Goal: Task Accomplishment & Management: Use online tool/utility

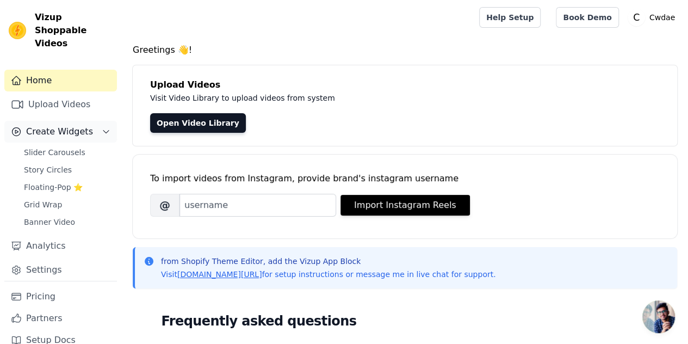
click at [64, 125] on span "Create Widgets" at bounding box center [59, 131] width 67 height 13
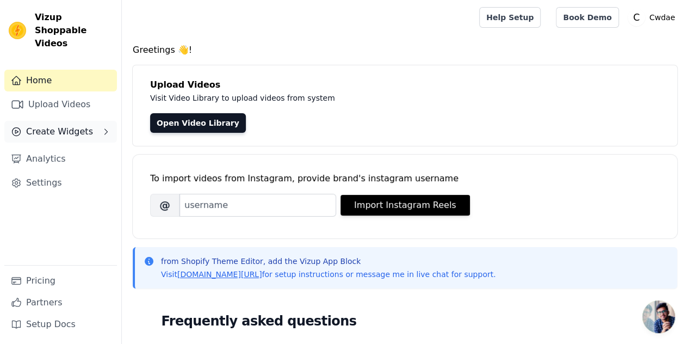
click at [63, 125] on span "Create Widgets" at bounding box center [59, 131] width 67 height 13
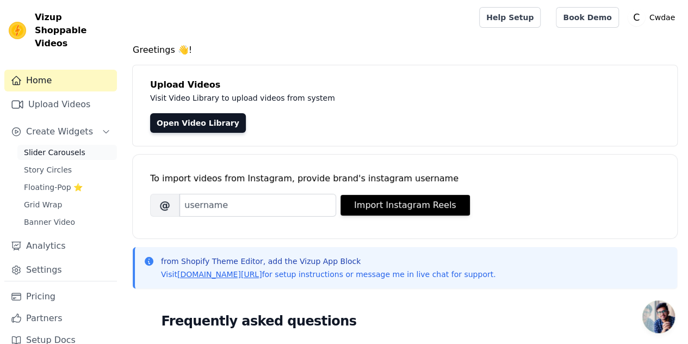
click at [63, 147] on span "Slider Carousels" at bounding box center [54, 152] width 61 height 11
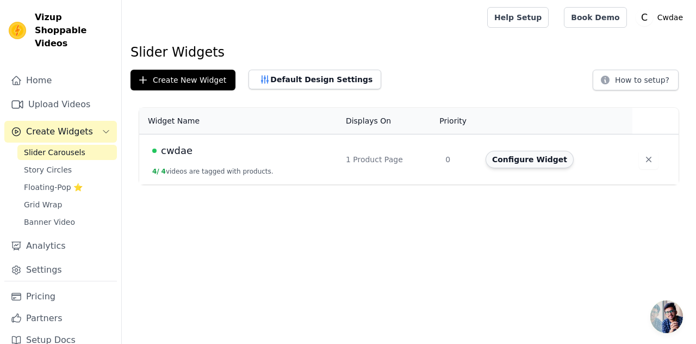
click at [514, 158] on button "Configure Widget" at bounding box center [530, 159] width 88 height 17
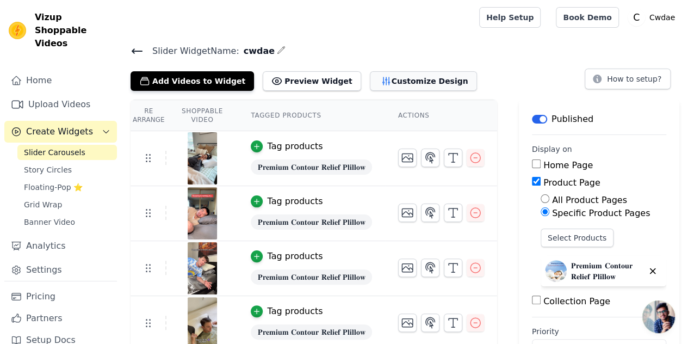
click at [385, 84] on button "Customize Design" at bounding box center [423, 81] width 107 height 20
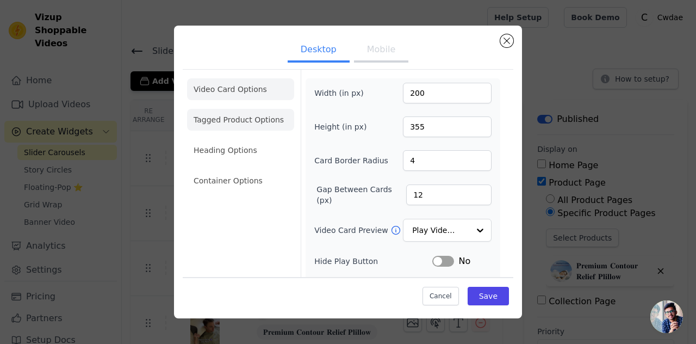
click at [276, 170] on li "Tagged Product Options" at bounding box center [240, 181] width 107 height 22
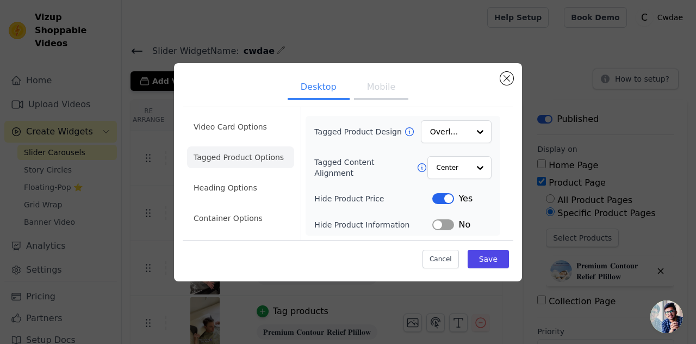
click at [379, 83] on button "Mobile" at bounding box center [381, 88] width 54 height 24
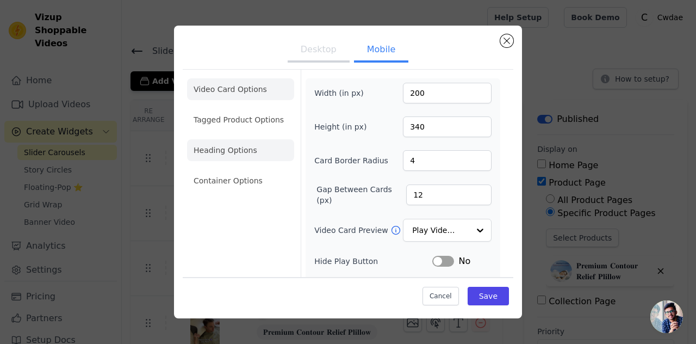
click at [242, 153] on li "Heading Options" at bounding box center [240, 150] width 107 height 22
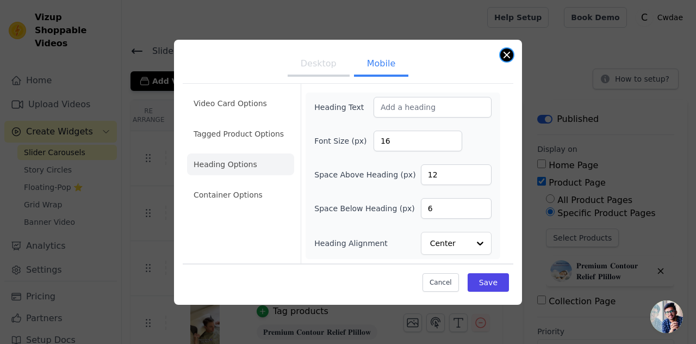
click at [502, 56] on button "Close modal" at bounding box center [507, 54] width 13 height 13
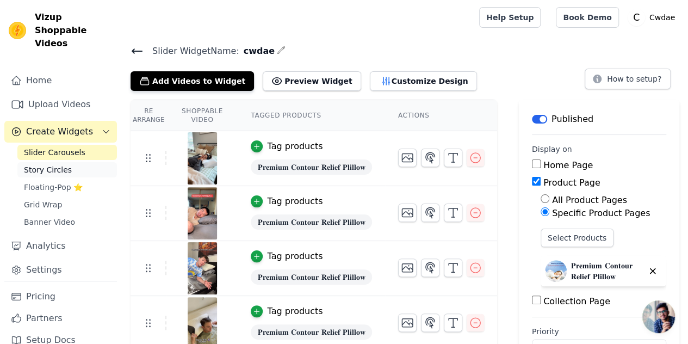
click at [74, 162] on link "Story Circles" at bounding box center [67, 169] width 100 height 15
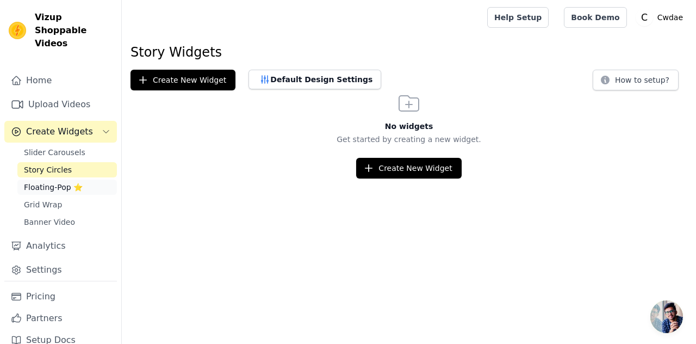
click at [72, 182] on span "Floating-Pop ⭐" at bounding box center [53, 187] width 59 height 11
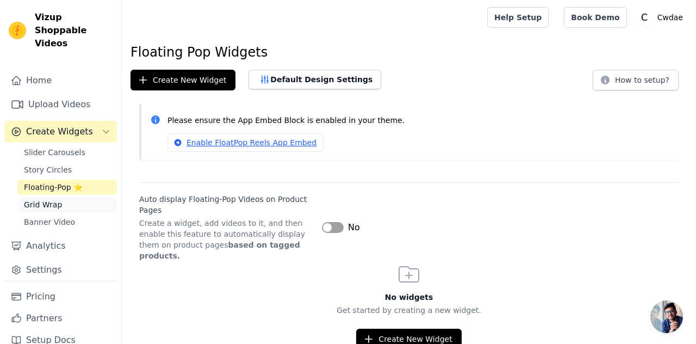
click at [67, 197] on link "Grid Wrap" at bounding box center [67, 204] width 100 height 15
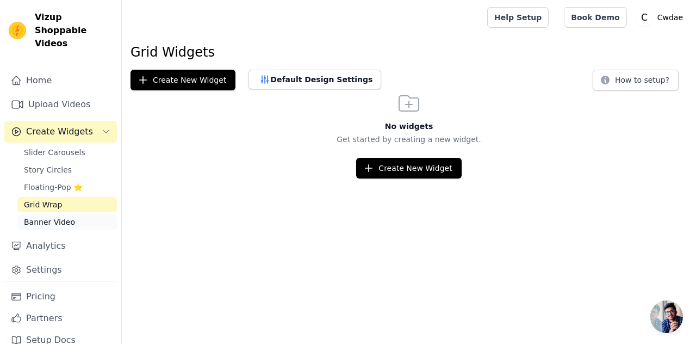
click at [66, 217] on span "Banner Video" at bounding box center [49, 222] width 51 height 11
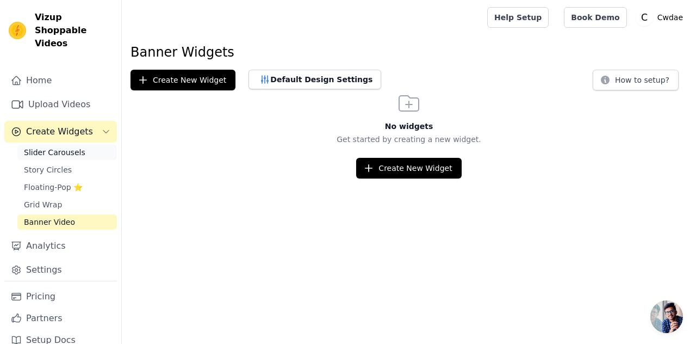
click at [76, 147] on span "Slider Carousels" at bounding box center [54, 152] width 61 height 11
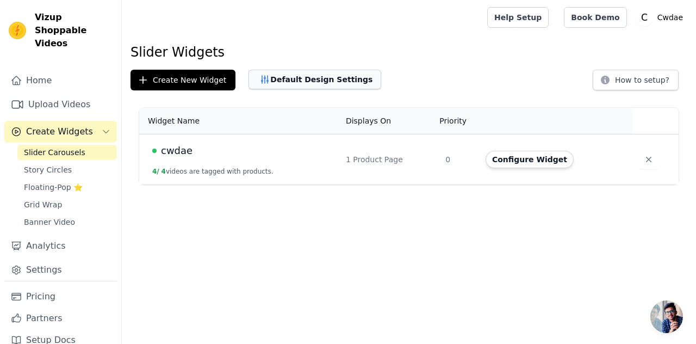
click at [277, 83] on button "Default Design Settings" at bounding box center [315, 80] width 133 height 20
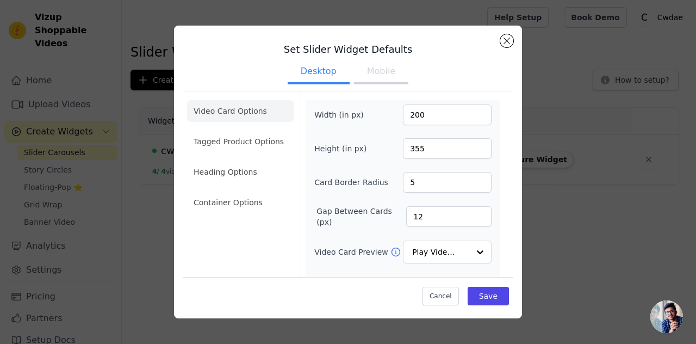
click at [386, 67] on button "Mobile" at bounding box center [381, 72] width 54 height 24
click at [512, 32] on div "Set Slider Widget Defaults Desktop Mobile Video Card Options Tagged Product Opt…" at bounding box center [348, 172] width 348 height 293
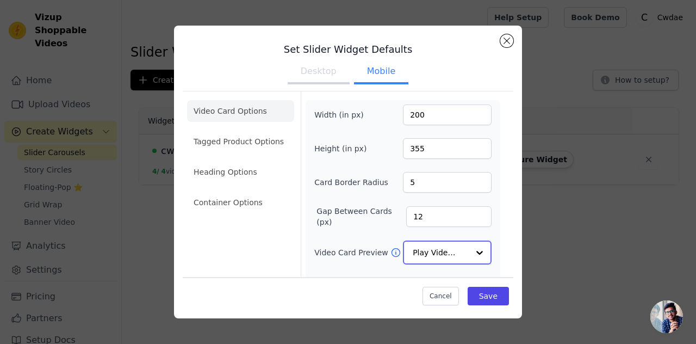
click at [415, 245] on input "Video Card Preview" at bounding box center [441, 253] width 56 height 22
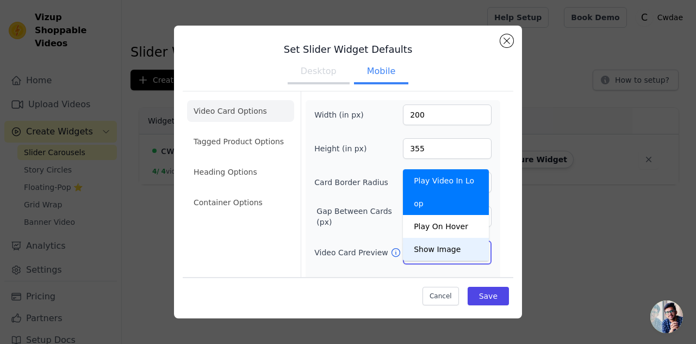
click at [423, 238] on div "Show Image" at bounding box center [446, 249] width 86 height 23
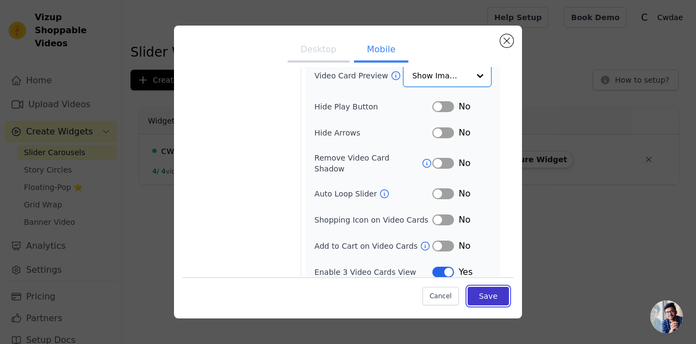
scroll to position [175, 0]
click at [469, 294] on button "Save" at bounding box center [488, 296] width 41 height 18
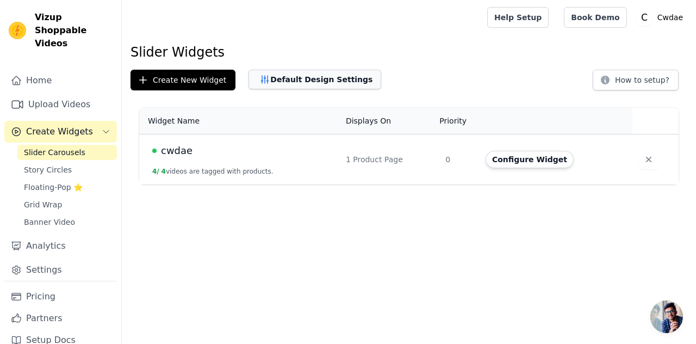
click at [312, 87] on button "Default Design Settings" at bounding box center [315, 80] width 133 height 20
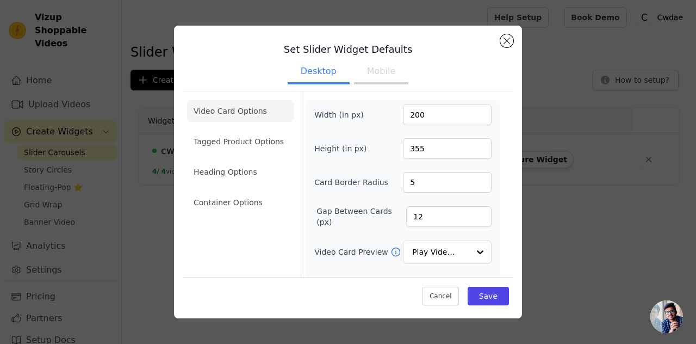
click at [381, 73] on button "Mobile" at bounding box center [381, 72] width 54 height 24
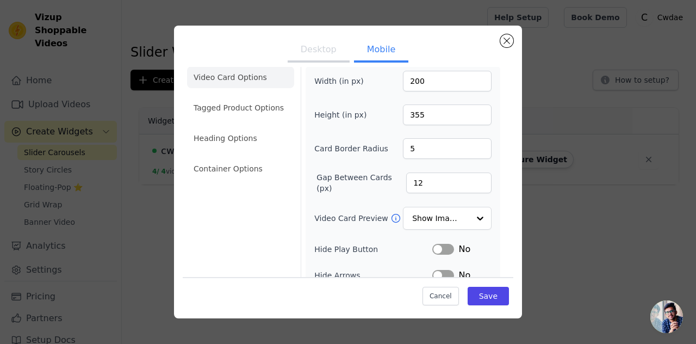
scroll to position [34, 0]
click at [391, 215] on icon at bounding box center [396, 217] width 11 height 11
click at [424, 217] on input "Video Card Preview" at bounding box center [441, 218] width 56 height 22
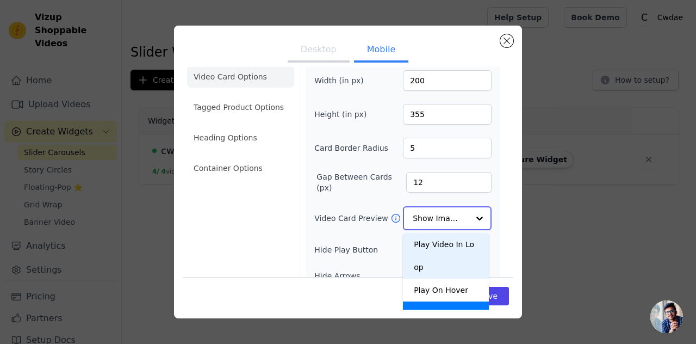
click at [427, 242] on div "Play Video In Loop" at bounding box center [446, 256] width 86 height 46
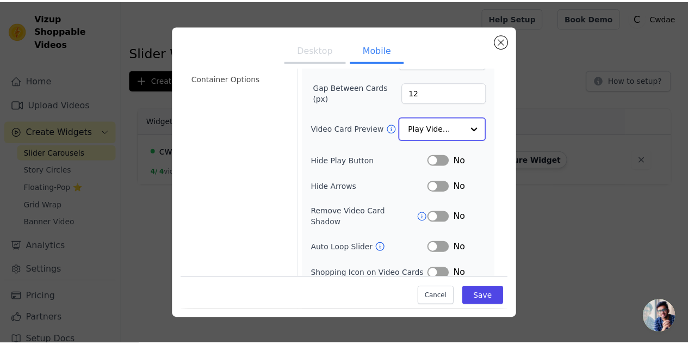
scroll to position [0, 0]
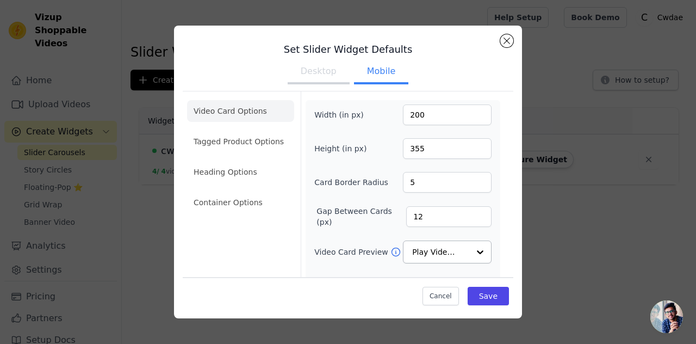
click at [312, 77] on button "Desktop" at bounding box center [319, 72] width 62 height 24
click at [382, 70] on button "Mobile" at bounding box center [381, 72] width 54 height 24
click at [472, 298] on button "Save" at bounding box center [488, 296] width 41 height 18
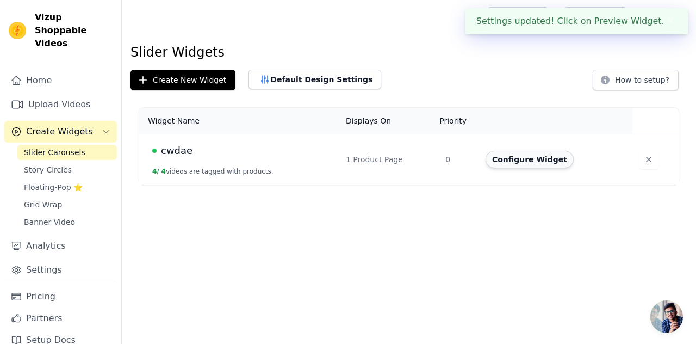
click at [506, 160] on button "Configure Widget" at bounding box center [530, 159] width 88 height 17
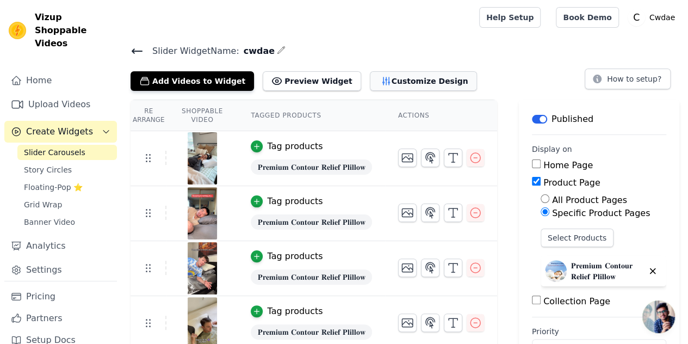
click at [379, 77] on button "Customize Design" at bounding box center [423, 81] width 107 height 20
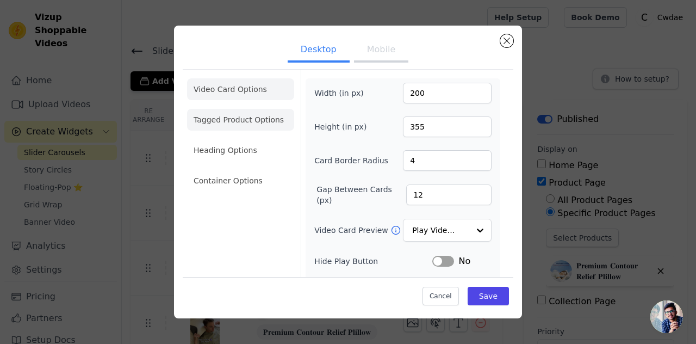
click at [256, 170] on li "Tagged Product Options" at bounding box center [240, 181] width 107 height 22
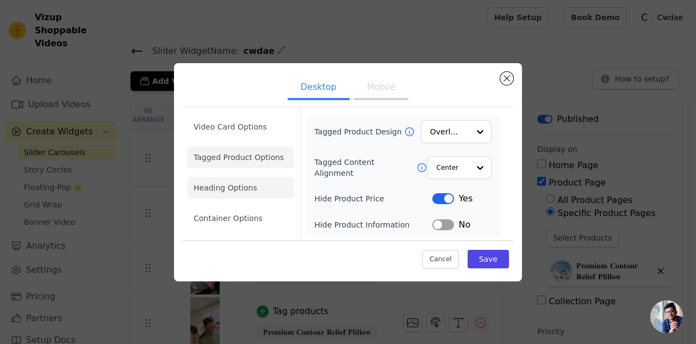
click at [250, 184] on li "Heading Options" at bounding box center [240, 188] width 107 height 22
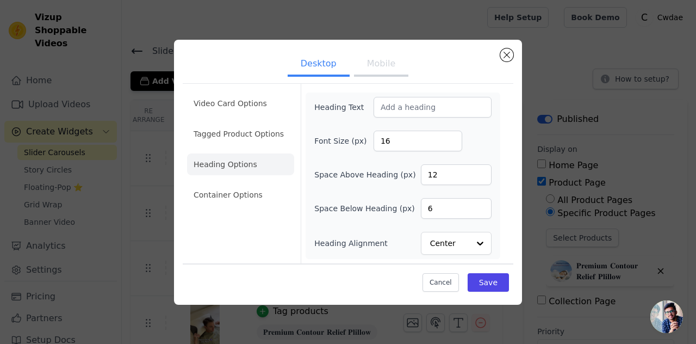
click at [248, 207] on ul "Video Card Options Tagged Product Options Heading Options Container Options" at bounding box center [240, 149] width 107 height 122
click at [245, 196] on li "Container Options" at bounding box center [240, 195] width 107 height 22
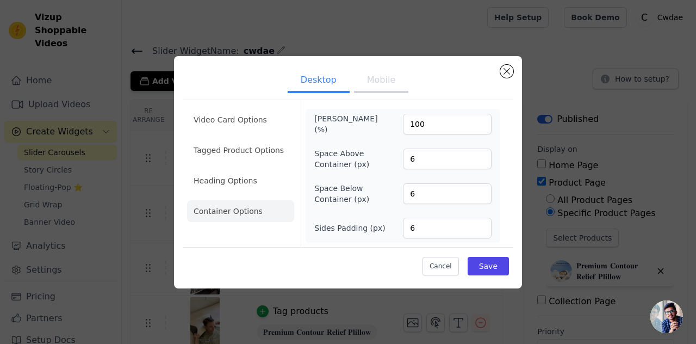
click at [374, 90] on button "Mobile" at bounding box center [381, 81] width 54 height 24
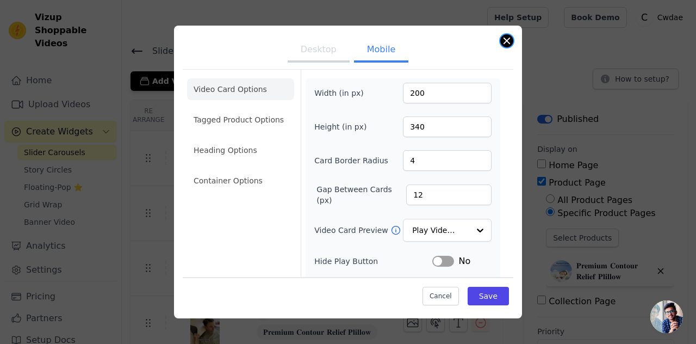
click at [507, 44] on button "Close modal" at bounding box center [507, 40] width 13 height 13
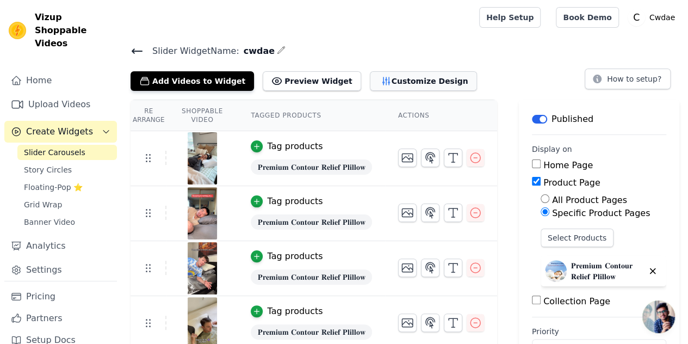
click at [379, 76] on button "Customize Design" at bounding box center [423, 81] width 107 height 20
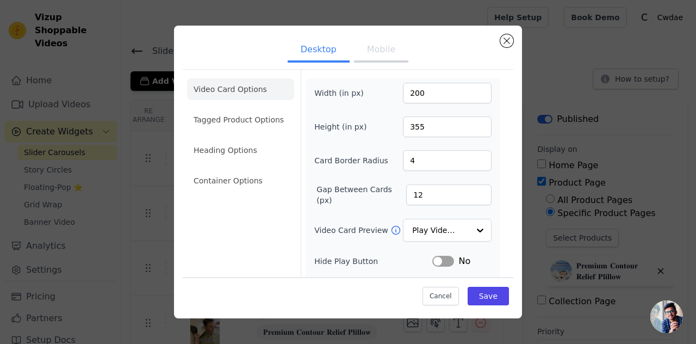
click at [381, 58] on button "Mobile" at bounding box center [381, 51] width 54 height 24
click at [327, 54] on button "Desktop" at bounding box center [319, 51] width 62 height 24
click at [442, 231] on input "Video Card Preview" at bounding box center [441, 231] width 56 height 22
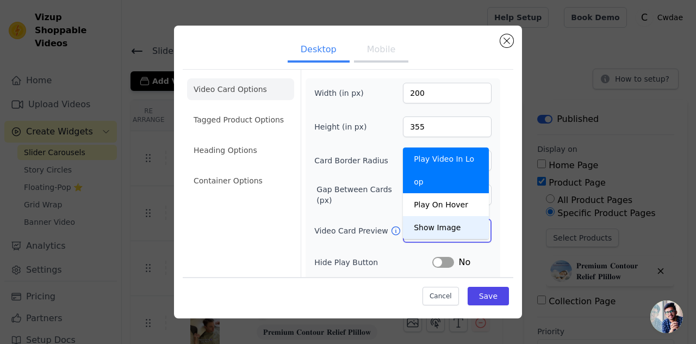
click at [438, 216] on div "Show Image" at bounding box center [446, 227] width 86 height 23
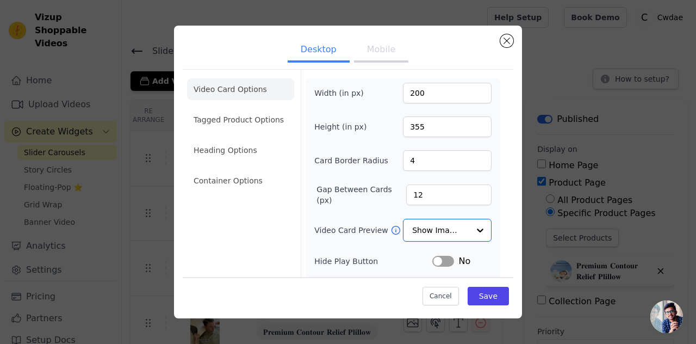
click at [437, 261] on button "Label" at bounding box center [444, 261] width 22 height 11
click at [434, 261] on button "Label" at bounding box center [444, 261] width 22 height 11
click at [441, 260] on button "Label" at bounding box center [444, 261] width 22 height 11
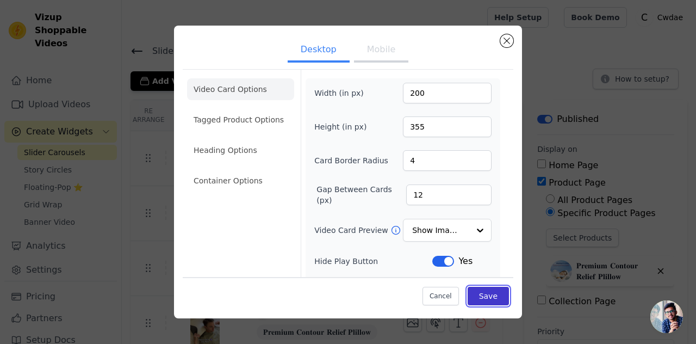
click at [482, 303] on button "Save" at bounding box center [488, 296] width 41 height 18
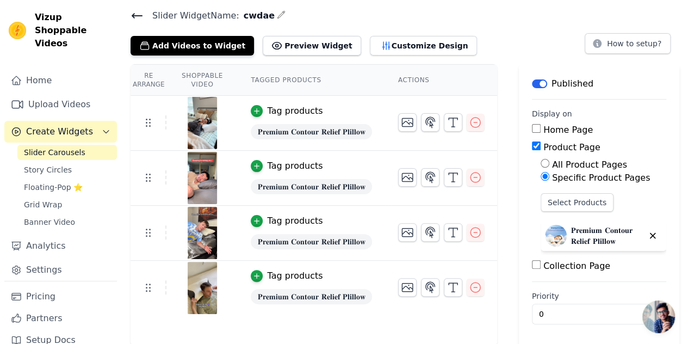
scroll to position [35, 0]
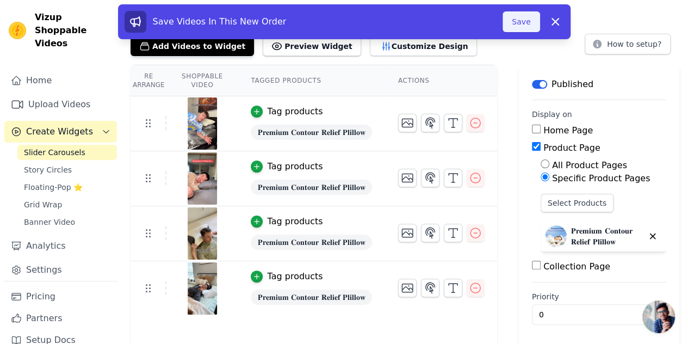
click at [523, 20] on button "Save" at bounding box center [521, 21] width 37 height 21
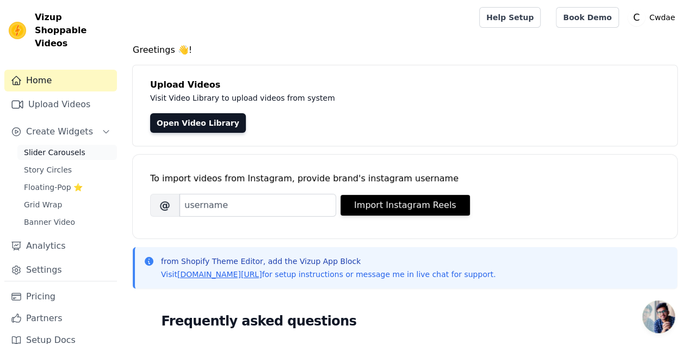
click at [45, 147] on span "Slider Carousels" at bounding box center [54, 152] width 61 height 11
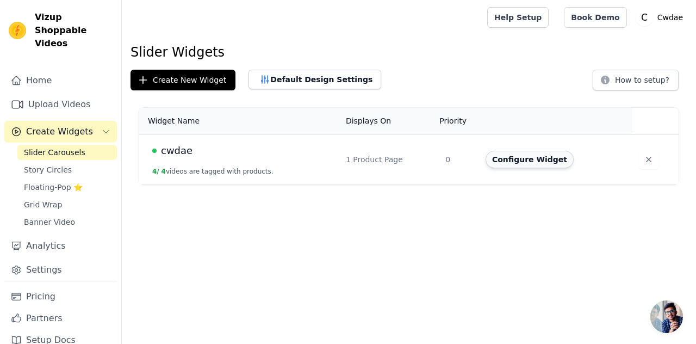
click at [546, 163] on button "Configure Widget" at bounding box center [530, 159] width 88 height 17
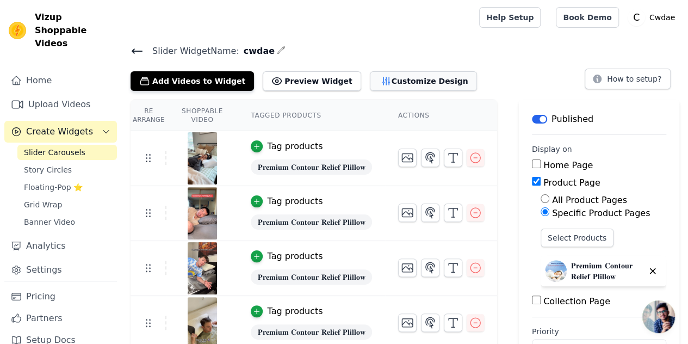
click at [388, 82] on button "Customize Design" at bounding box center [423, 81] width 107 height 20
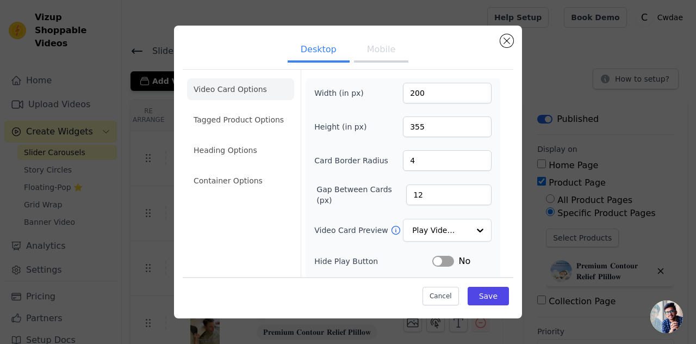
click at [382, 57] on button "Mobile" at bounding box center [381, 51] width 54 height 24
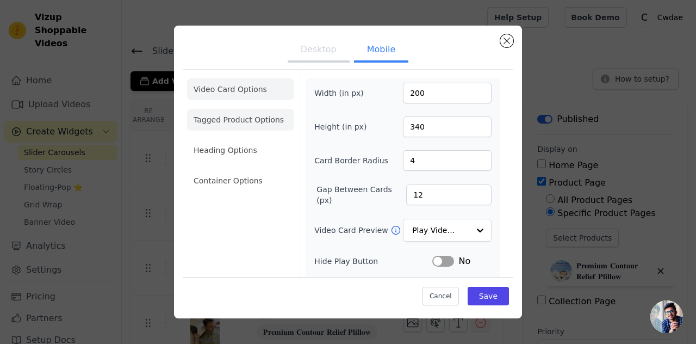
click at [251, 170] on li "Tagged Product Options" at bounding box center [240, 181] width 107 height 22
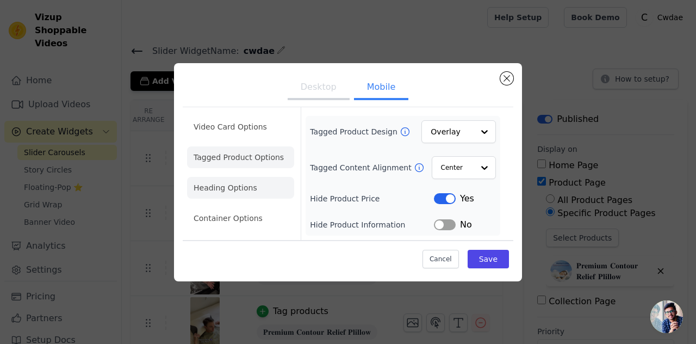
click at [238, 194] on li "Heading Options" at bounding box center [240, 188] width 107 height 22
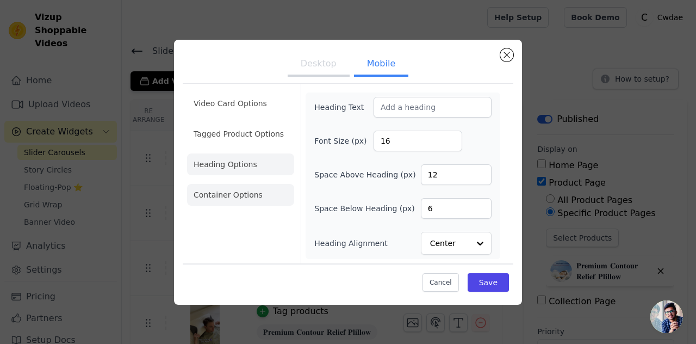
click at [236, 201] on li "Container Options" at bounding box center [240, 195] width 107 height 22
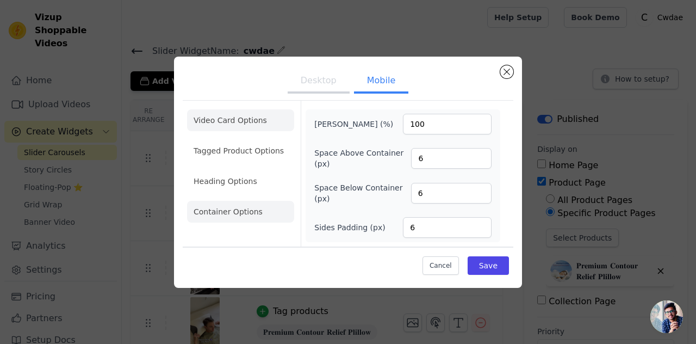
click at [238, 140] on li "Video Card Options" at bounding box center [240, 151] width 107 height 22
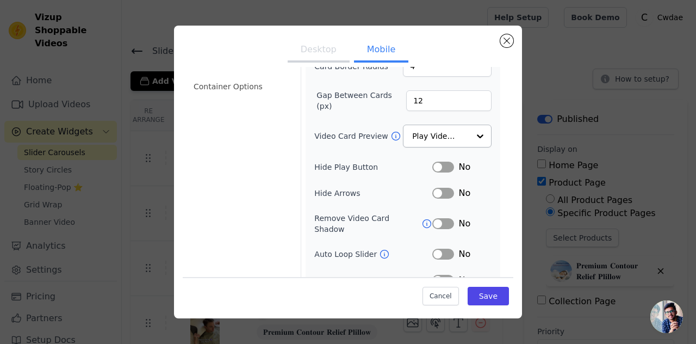
scroll to position [95, 0]
click at [438, 165] on button "Label" at bounding box center [444, 166] width 22 height 11
click at [437, 131] on input "Video Card Preview" at bounding box center [441, 136] width 56 height 22
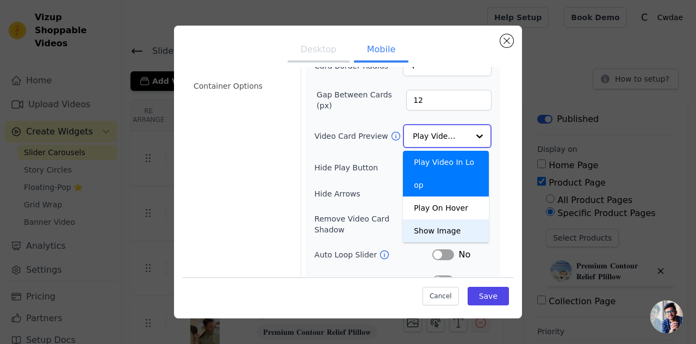
click at [454, 219] on div "Show Image" at bounding box center [446, 230] width 86 height 23
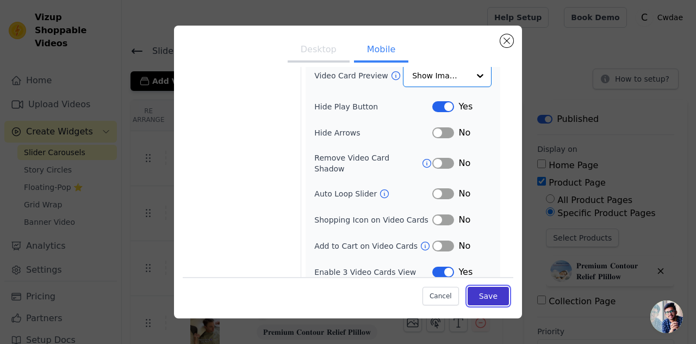
scroll to position [153, 0]
click at [471, 293] on button "Save" at bounding box center [488, 296] width 41 height 18
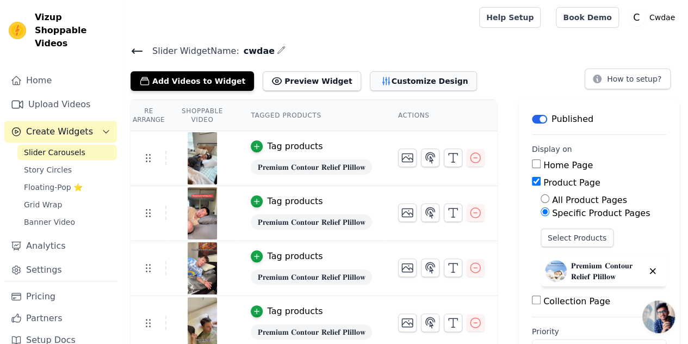
click at [379, 78] on button "Customize Design" at bounding box center [423, 81] width 107 height 20
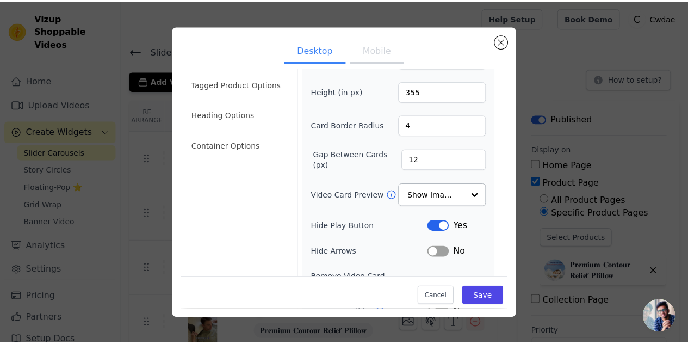
scroll to position [36, 0]
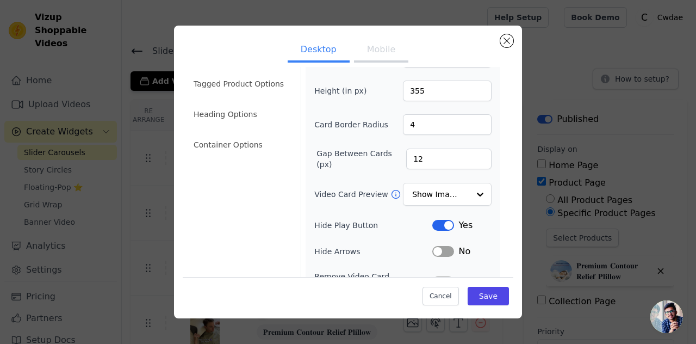
click at [435, 227] on button "Label" at bounding box center [444, 225] width 22 height 11
click at [380, 54] on button "Mobile" at bounding box center [381, 51] width 54 height 24
click at [438, 227] on button "Label" at bounding box center [444, 225] width 22 height 11
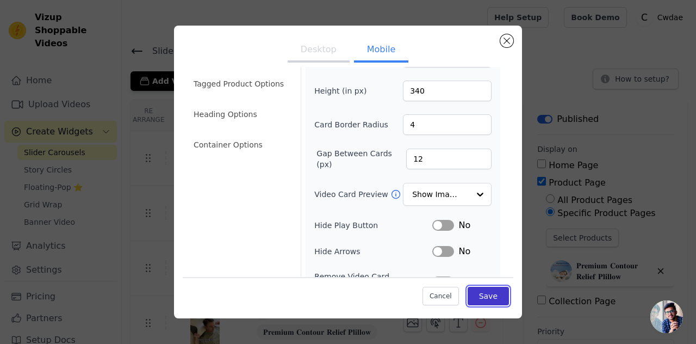
click at [477, 301] on button "Save" at bounding box center [488, 296] width 41 height 18
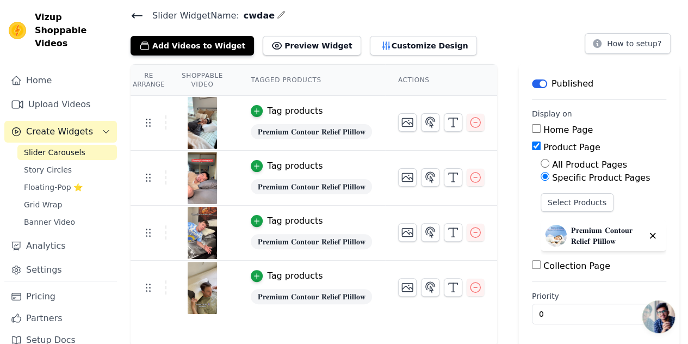
scroll to position [0, 0]
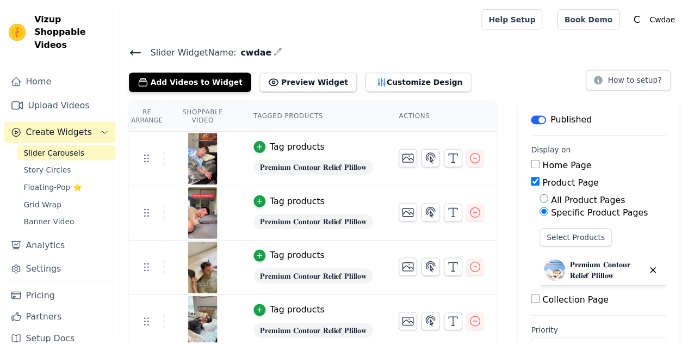
scroll to position [35, 0]
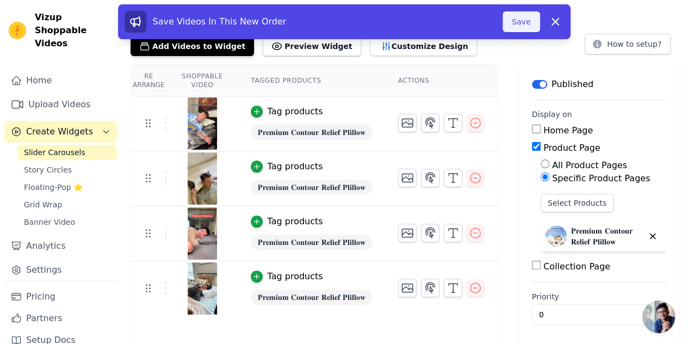
click at [514, 21] on button "Save" at bounding box center [521, 21] width 37 height 21
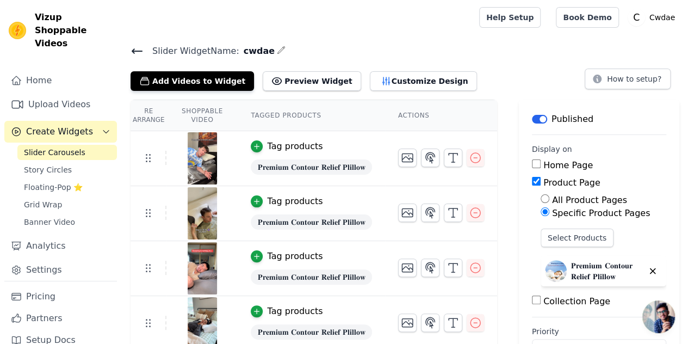
scroll to position [35, 0]
